Goal: Transaction & Acquisition: Purchase product/service

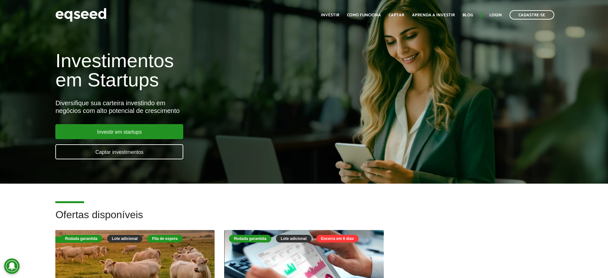
click at [496, 11] on ul "Início Investir Como funciona Captar Aprenda a investir Blog Login Cadastre-se" at bounding box center [438, 14] width 240 height 9
click at [496, 13] on link "Login" at bounding box center [496, 15] width 12 height 4
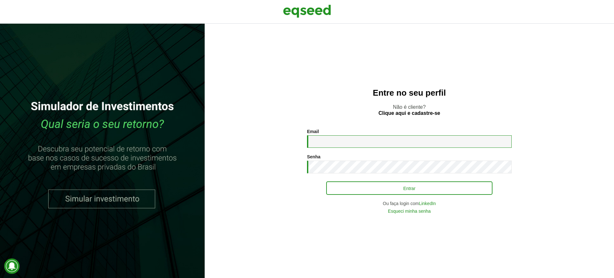
type input "**********"
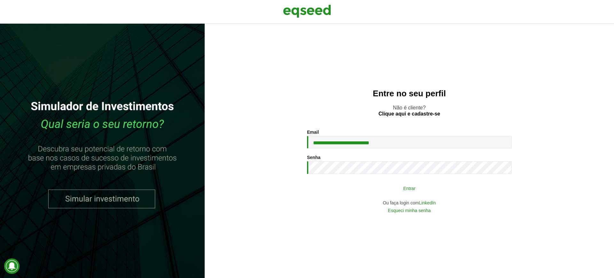
click at [377, 193] on button "Entrar" at bounding box center [409, 188] width 166 height 12
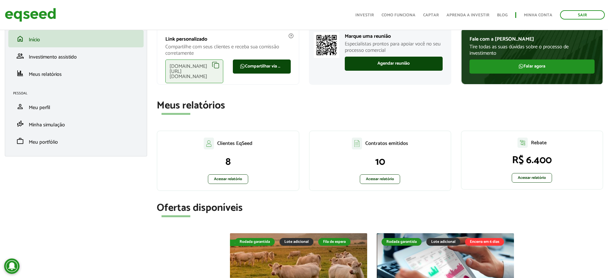
scroll to position [38, 0]
click at [390, 177] on link "Acessar relatório" at bounding box center [380, 180] width 40 height 10
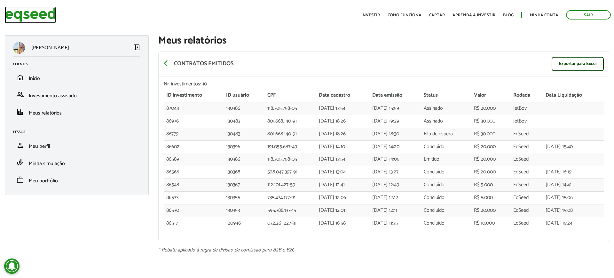
click at [38, 16] on img at bounding box center [30, 14] width 51 height 17
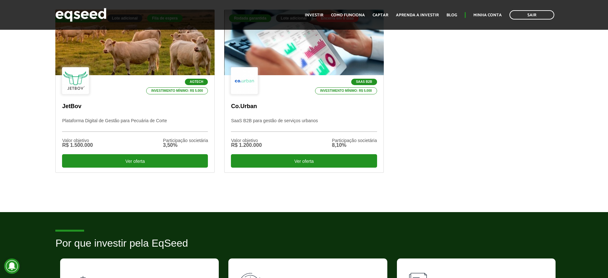
scroll to position [230, 0]
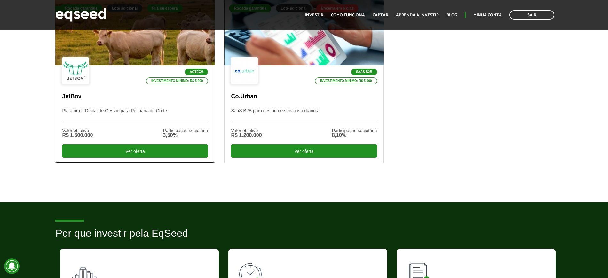
click at [146, 88] on div "Agtech Investimento mínimo: R$ 5.000 JetBov Plataforma Digital de Gestão para P…" at bounding box center [135, 113] width 159 height 97
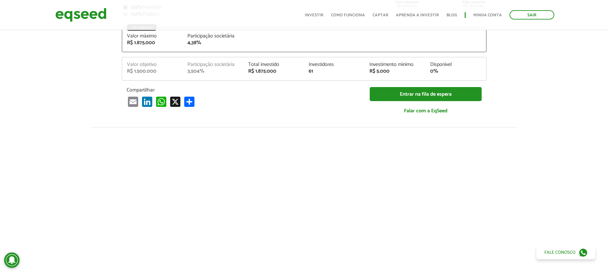
scroll to position [138, 0]
click at [146, 88] on p "Compartilhar:" at bounding box center [244, 90] width 234 height 6
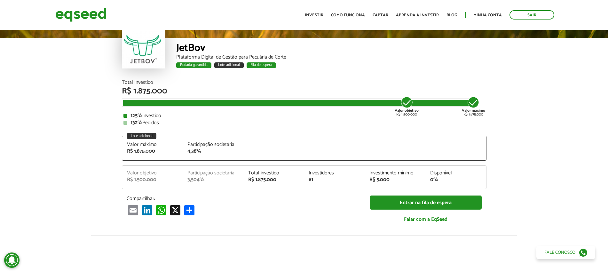
scroll to position [0, 0]
